Goal: Navigation & Orientation: Find specific page/section

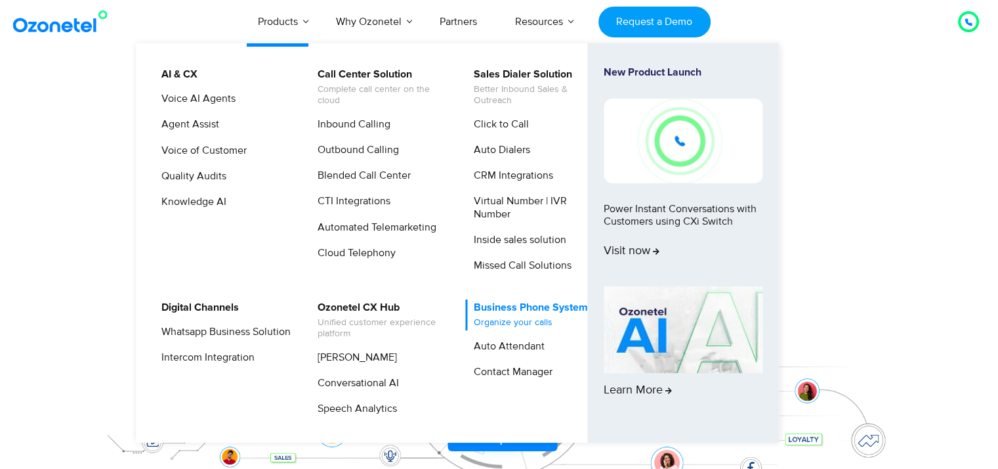
click at [539, 325] on span "Organize your calls" at bounding box center [531, 322] width 114 height 11
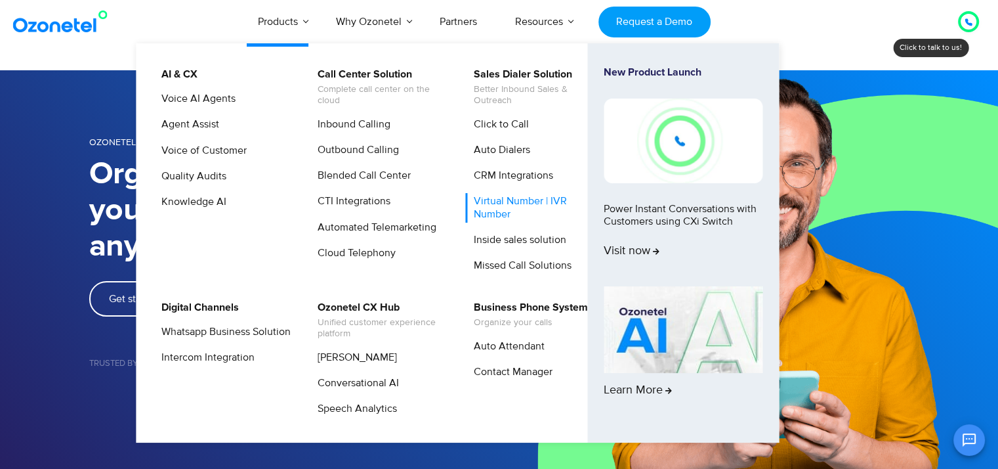
click at [521, 205] on link "Virtual Number | IVR Number" at bounding box center [535, 207] width 140 height 29
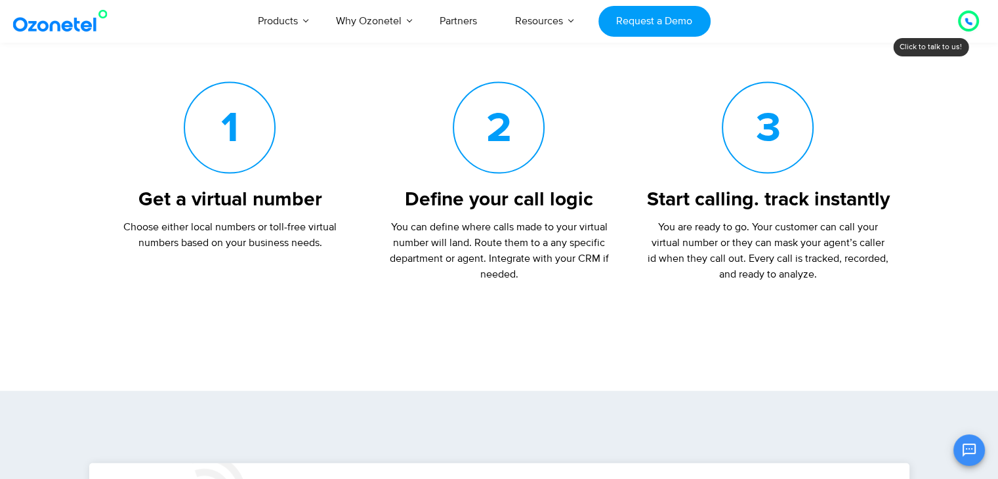
scroll to position [3281, 0]
